Goal: Connect with others: Connect with others

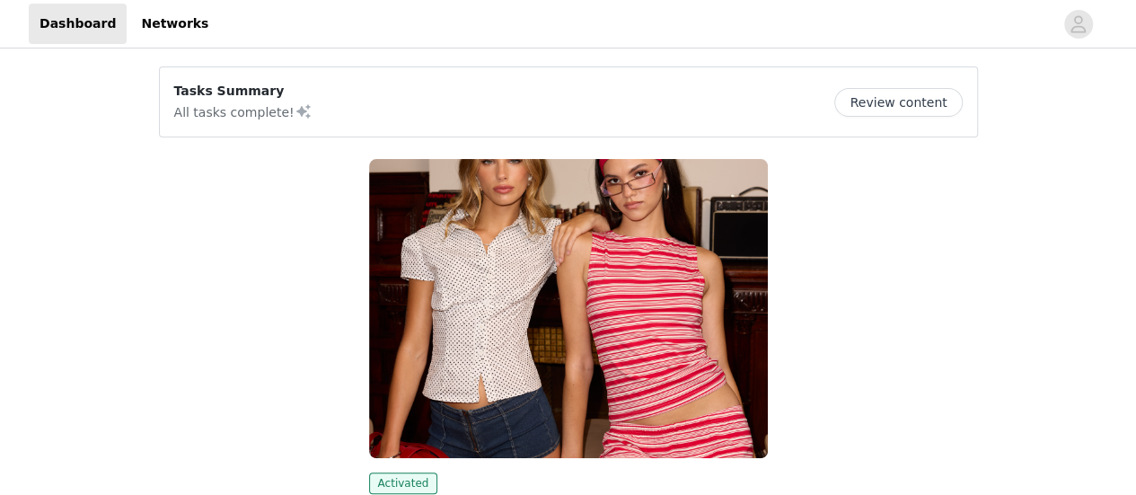
click at [440, 225] on img at bounding box center [568, 308] width 399 height 299
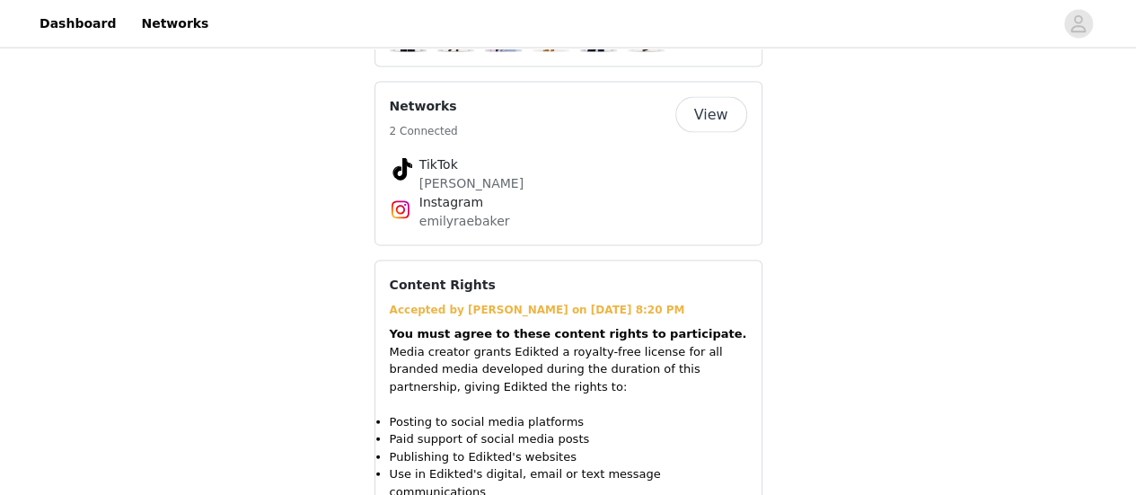
scroll to position [1801, 0]
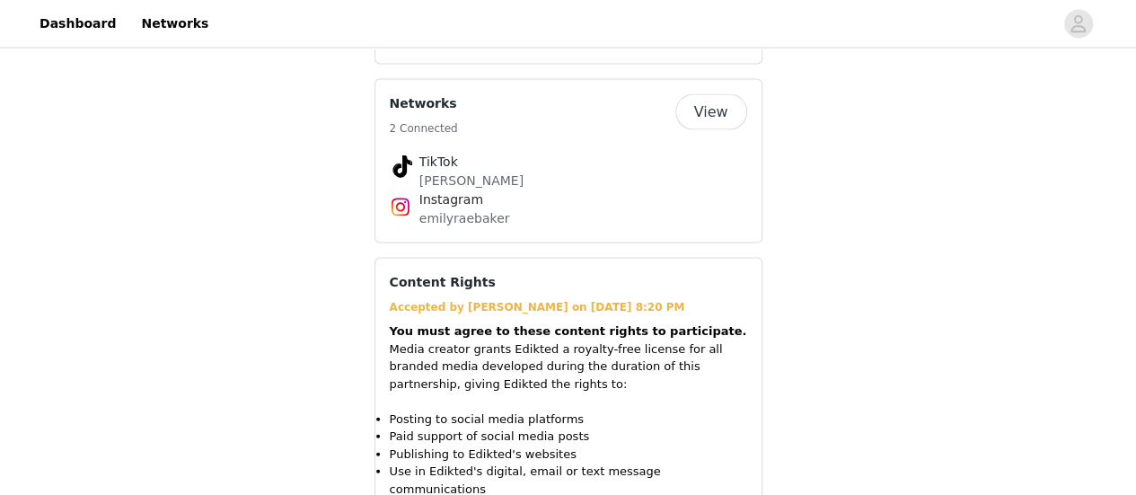
click at [497, 209] on p "emilyraebaker" at bounding box center [568, 218] width 298 height 19
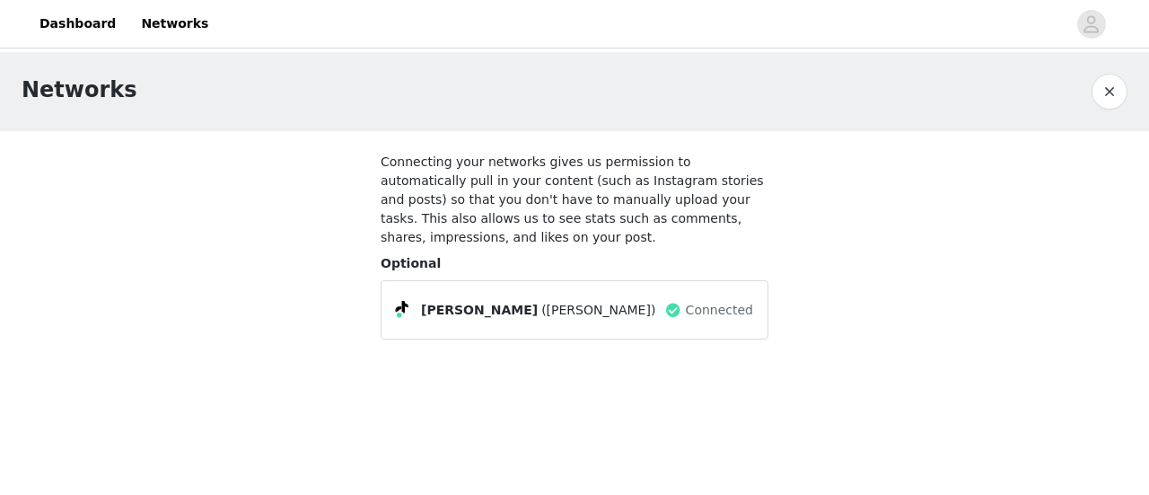
click at [404, 301] on span at bounding box center [402, 308] width 13 height 14
click at [393, 293] on div "[PERSON_NAME] ([PERSON_NAME]) Connected" at bounding box center [575, 309] width 388 height 59
